Goal: Ask a question

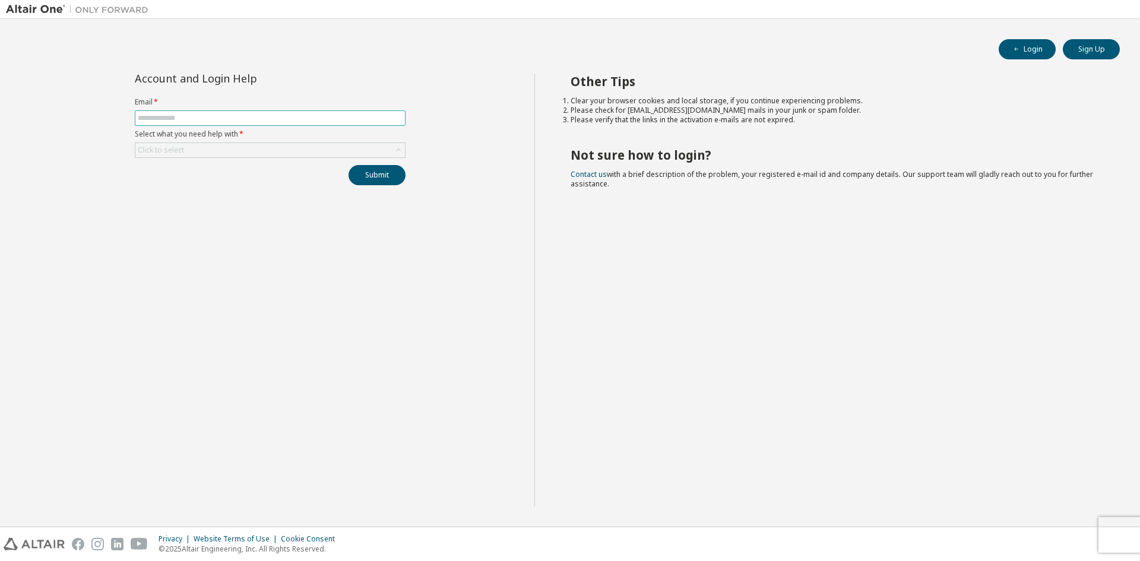
click at [199, 117] on input "text" at bounding box center [270, 117] width 265 height 9
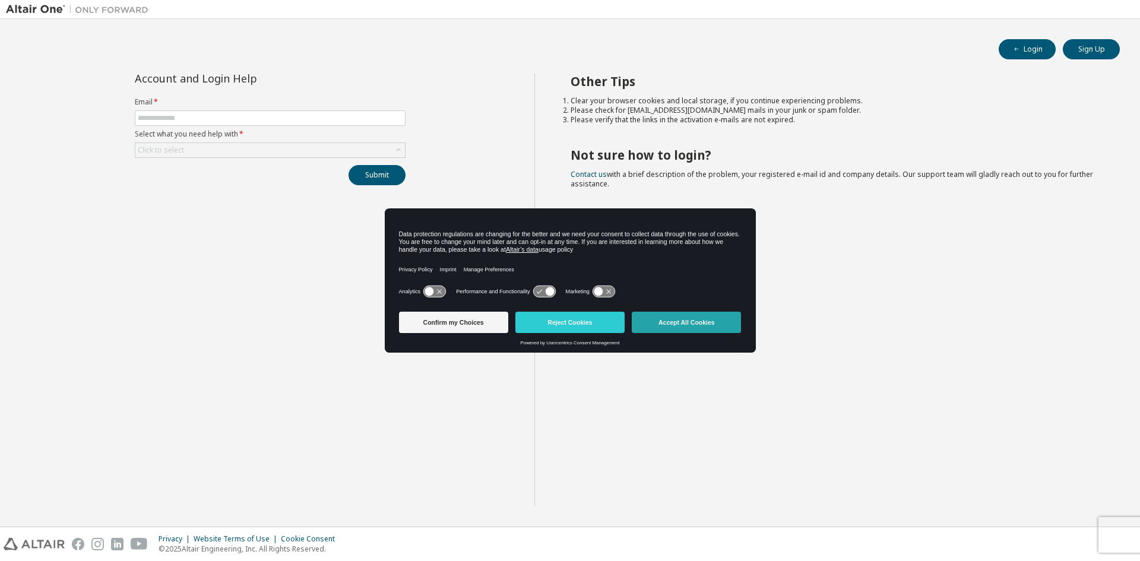
click at [692, 326] on button "Accept All Cookies" at bounding box center [686, 322] width 109 height 21
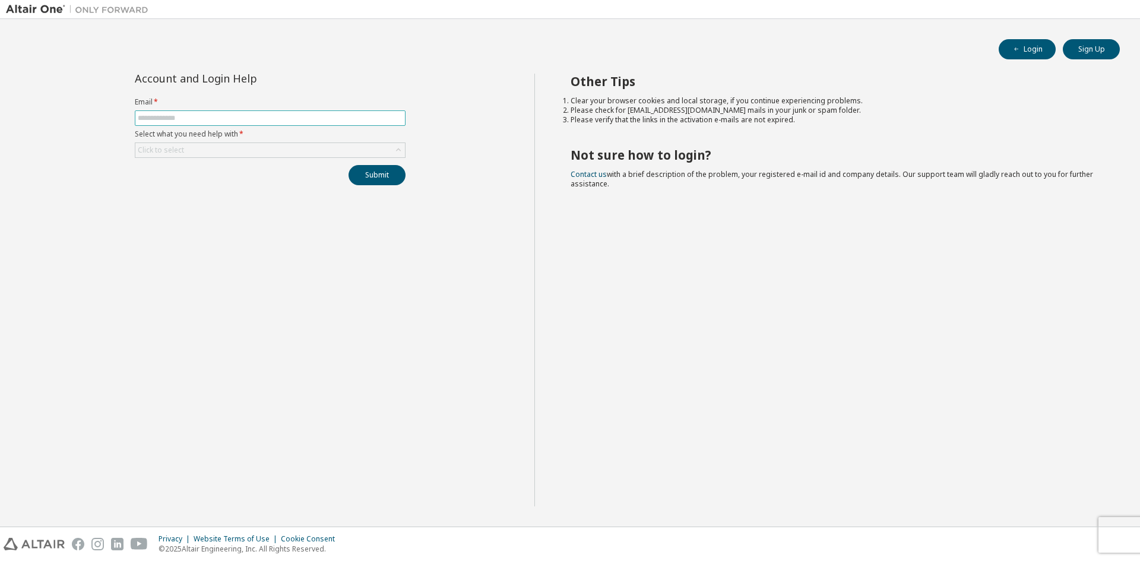
click at [213, 123] on span at bounding box center [270, 117] width 271 height 15
click at [210, 119] on input "text" at bounding box center [270, 117] width 265 height 9
type input "**********"
click at [222, 142] on form "**********" at bounding box center [270, 127] width 271 height 61
click at [222, 156] on div "Click to select" at bounding box center [270, 150] width 270 height 14
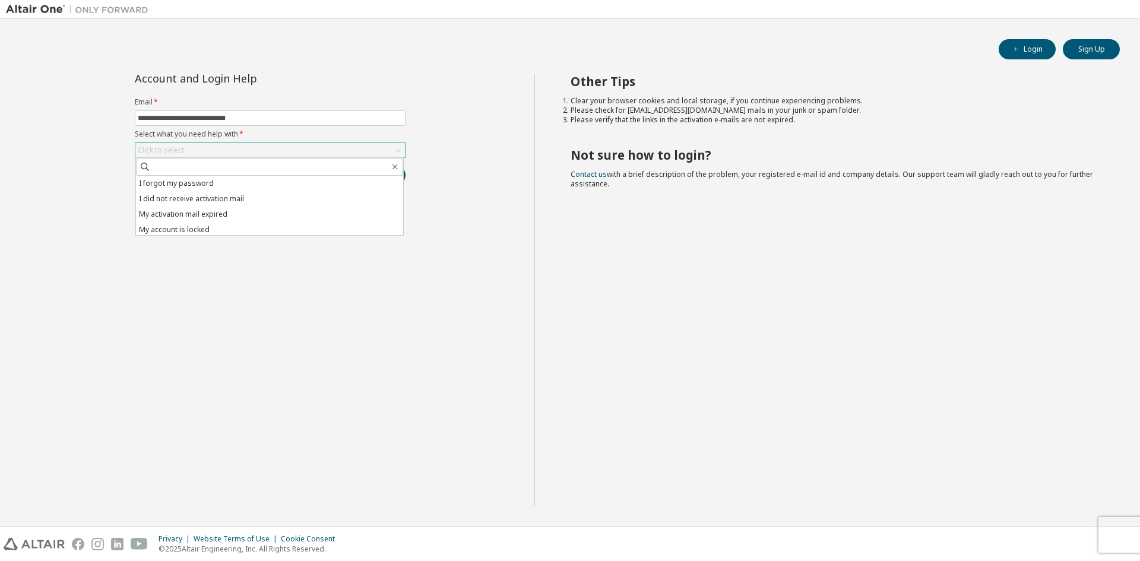
click at [222, 150] on div "Click to select" at bounding box center [270, 150] width 270 height 14
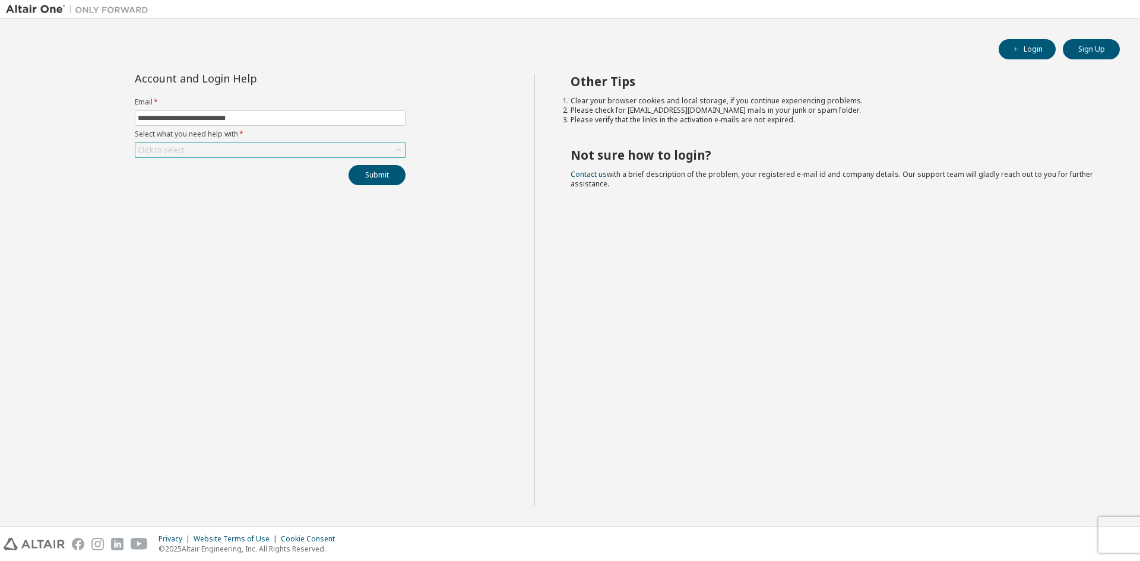
click at [216, 148] on div "Click to select" at bounding box center [270, 150] width 270 height 14
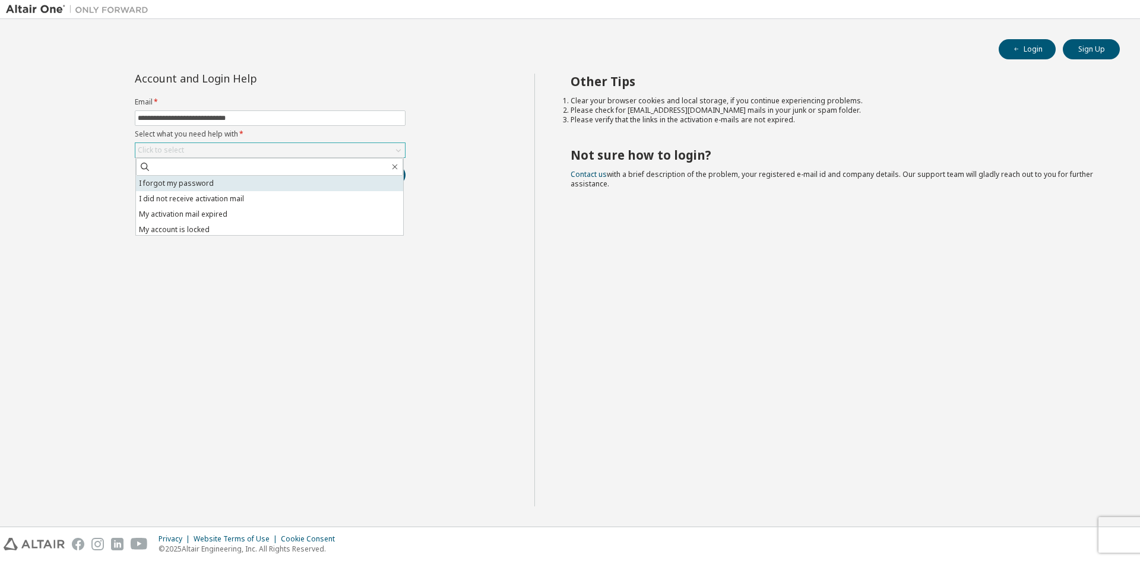
click at [170, 186] on li "I forgot my password" at bounding box center [269, 183] width 267 height 15
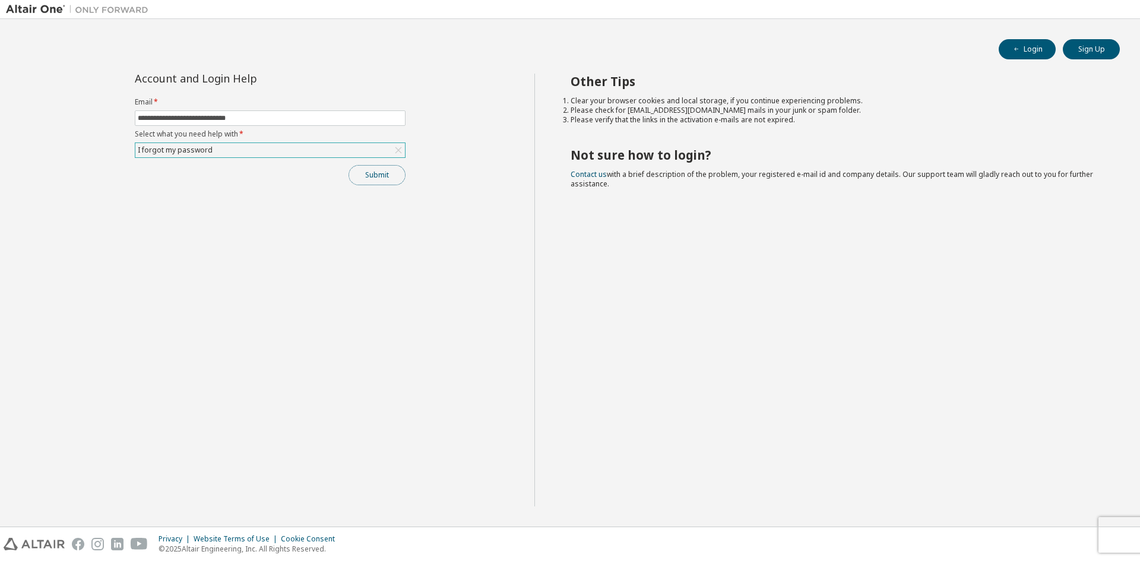
click at [381, 183] on button "Submit" at bounding box center [377, 175] width 57 height 20
click at [299, 140] on form "**********" at bounding box center [270, 127] width 271 height 61
click at [294, 146] on div "I forgot my password" at bounding box center [270, 150] width 270 height 14
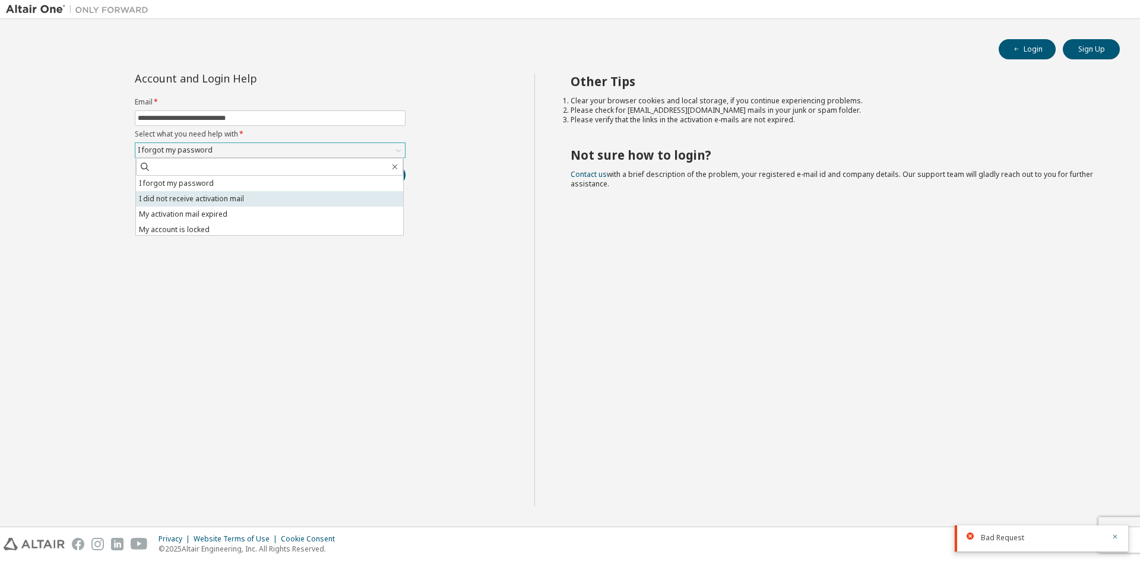
click at [242, 199] on li "I did not receive activation mail" at bounding box center [269, 198] width 267 height 15
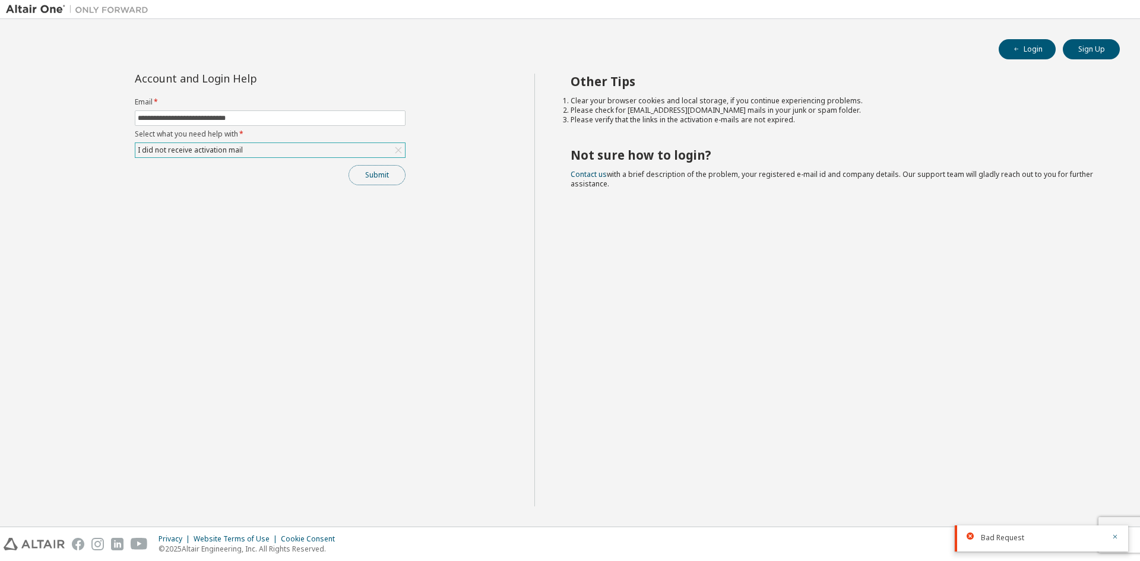
click at [370, 173] on button "Submit" at bounding box center [377, 175] width 57 height 20
click at [286, 151] on div "I did not receive activation mail" at bounding box center [270, 150] width 270 height 14
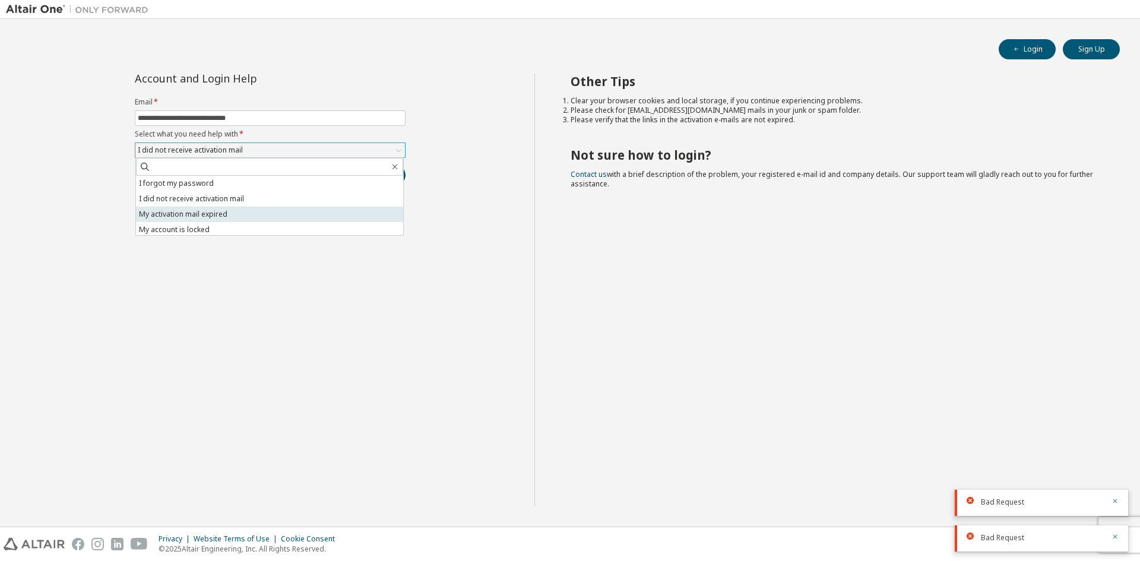
click at [215, 214] on li "My activation mail expired" at bounding box center [269, 214] width 267 height 15
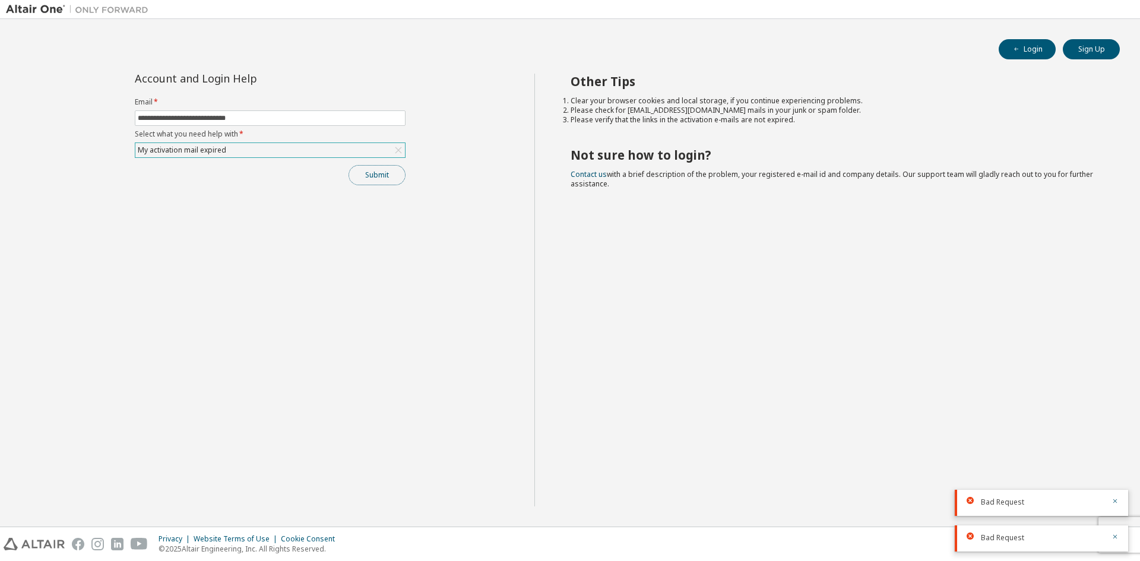
click at [366, 174] on button "Submit" at bounding box center [377, 175] width 57 height 20
click at [371, 150] on div "My activation mail expired" at bounding box center [270, 150] width 270 height 14
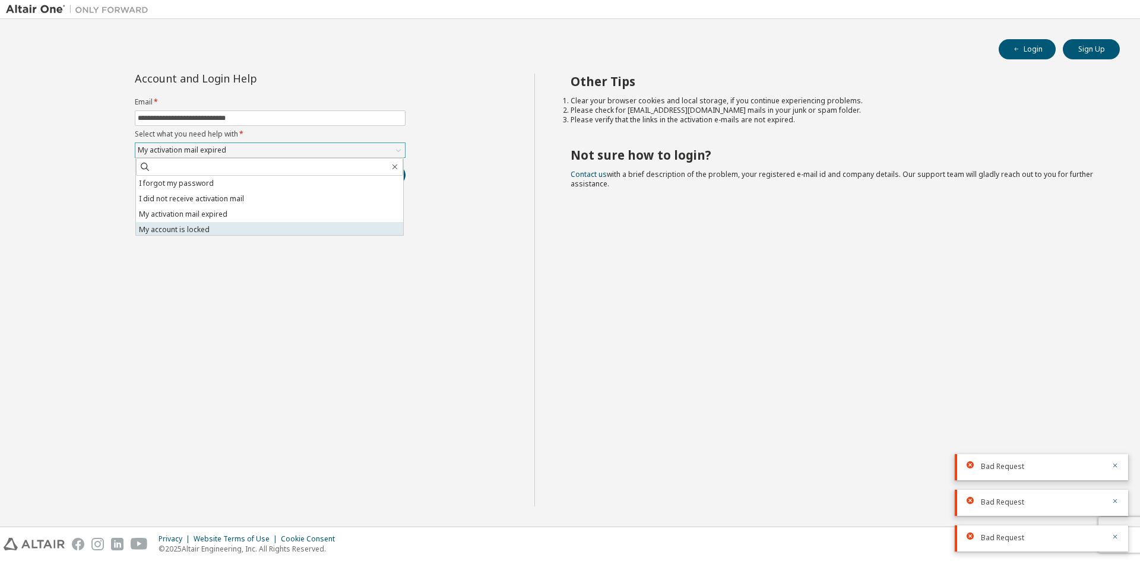
click at [202, 227] on li "My account is locked" at bounding box center [269, 229] width 267 height 15
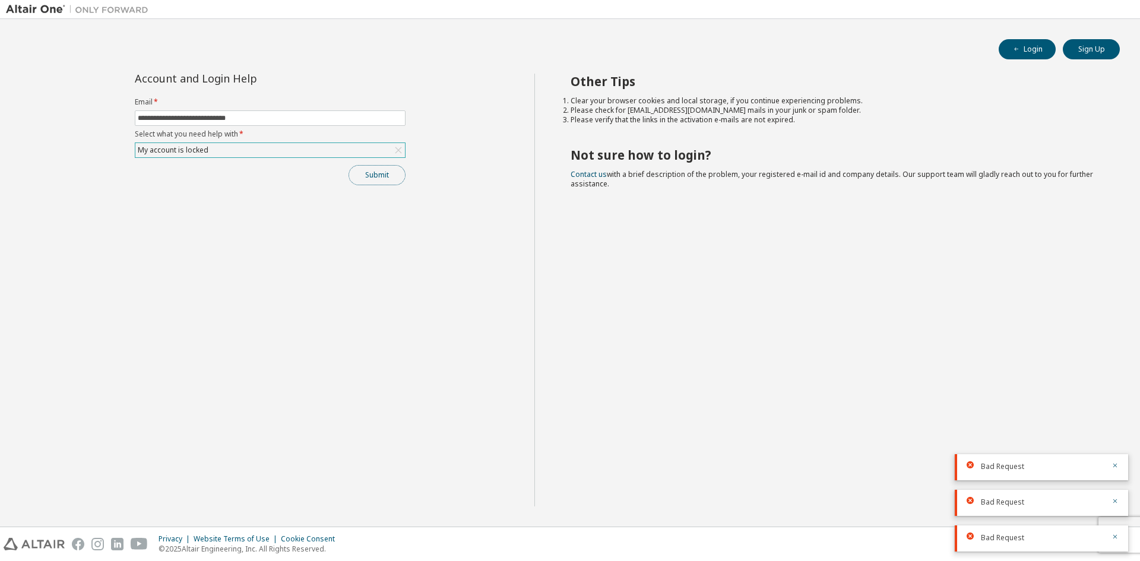
click at [366, 173] on button "Submit" at bounding box center [377, 175] width 57 height 20
